Goal: Book appointment/travel/reservation

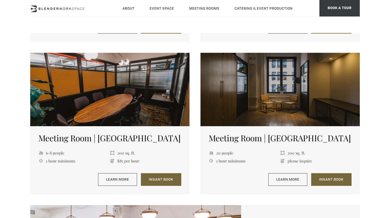
scroll to position [658, 0]
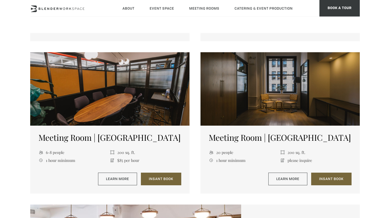
click at [311, 101] on div at bounding box center [280, 89] width 159 height 74
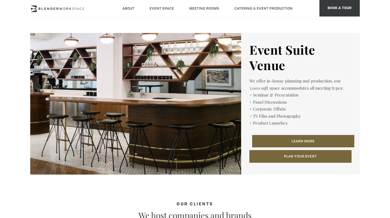
scroll to position [832, 0]
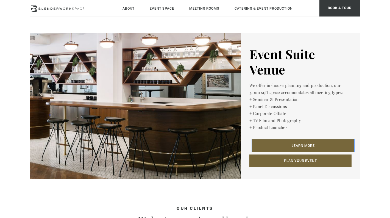
click at [294, 146] on link "Learn More" at bounding box center [303, 145] width 102 height 13
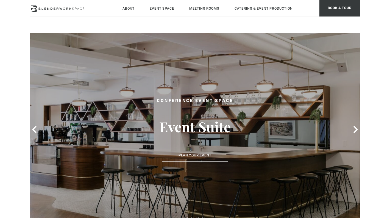
type div "2025-08-30"
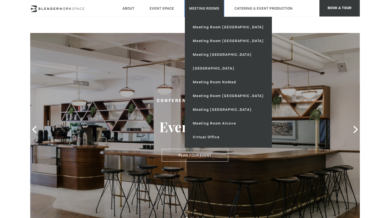
click at [203, 9] on link "Meeting Rooms" at bounding box center [204, 8] width 39 height 17
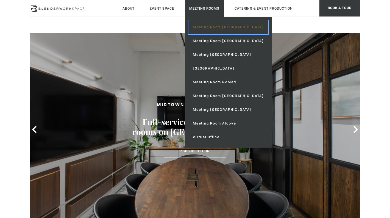
click at [203, 24] on link "Meeting Room [GEOGRAPHIC_DATA]" at bounding box center [229, 27] width 80 height 14
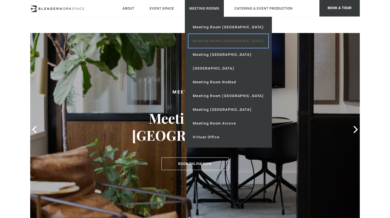
click at [200, 39] on link "Meeting Room [GEOGRAPHIC_DATA]" at bounding box center [229, 41] width 80 height 14
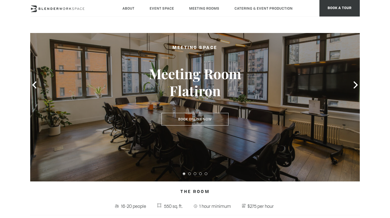
scroll to position [43, 0]
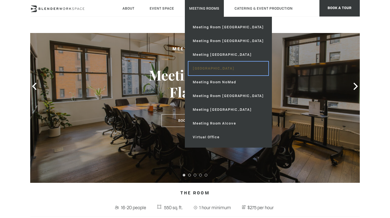
click at [214, 68] on link "[GEOGRAPHIC_DATA]" at bounding box center [229, 69] width 80 height 14
